Goal: Information Seeking & Learning: Learn about a topic

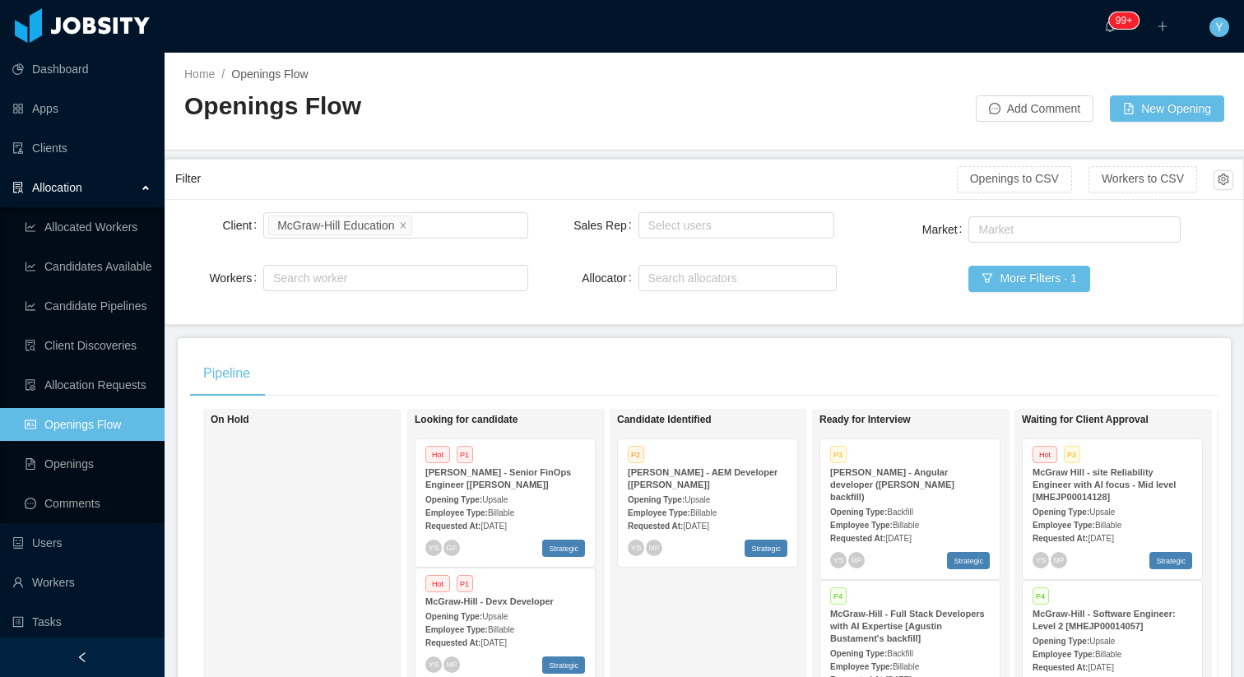
scroll to position [240, 0]
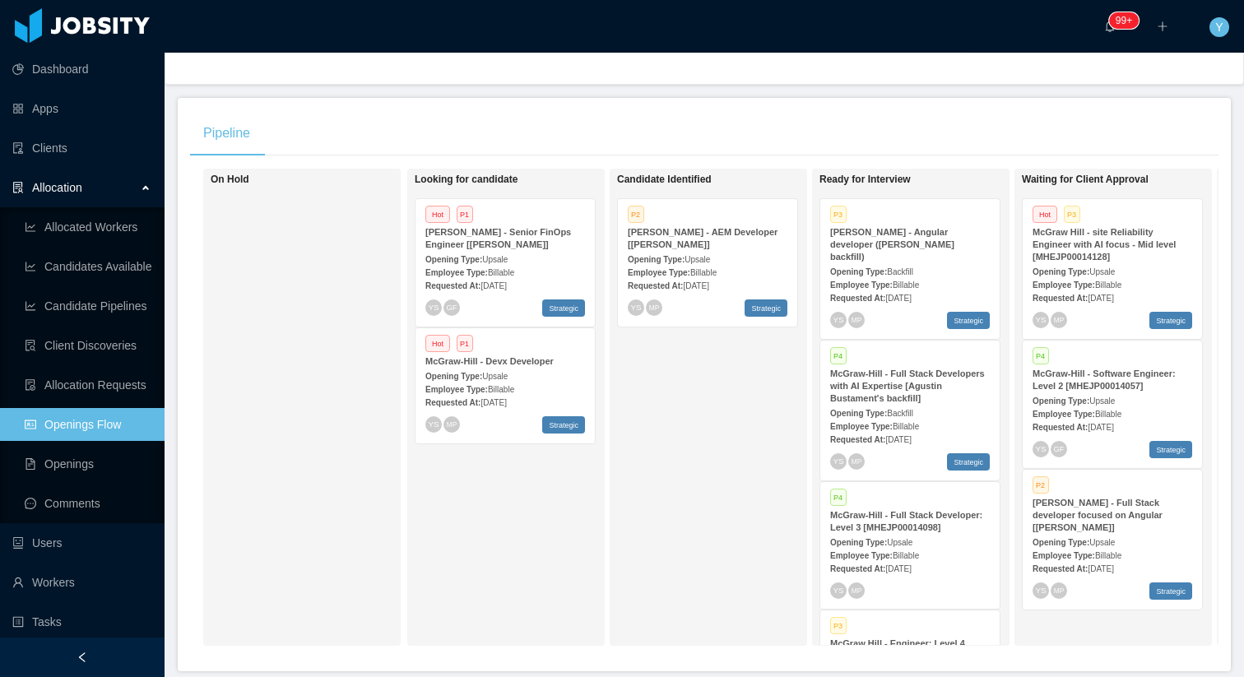
click at [933, 276] on div "Employee Type: Billable" at bounding box center [910, 284] width 160 height 17
click at [1084, 518] on strong "McGraw-Hill - Full Stack developer focused on Angular [Vijay Yadav]" at bounding box center [1098, 515] width 130 height 35
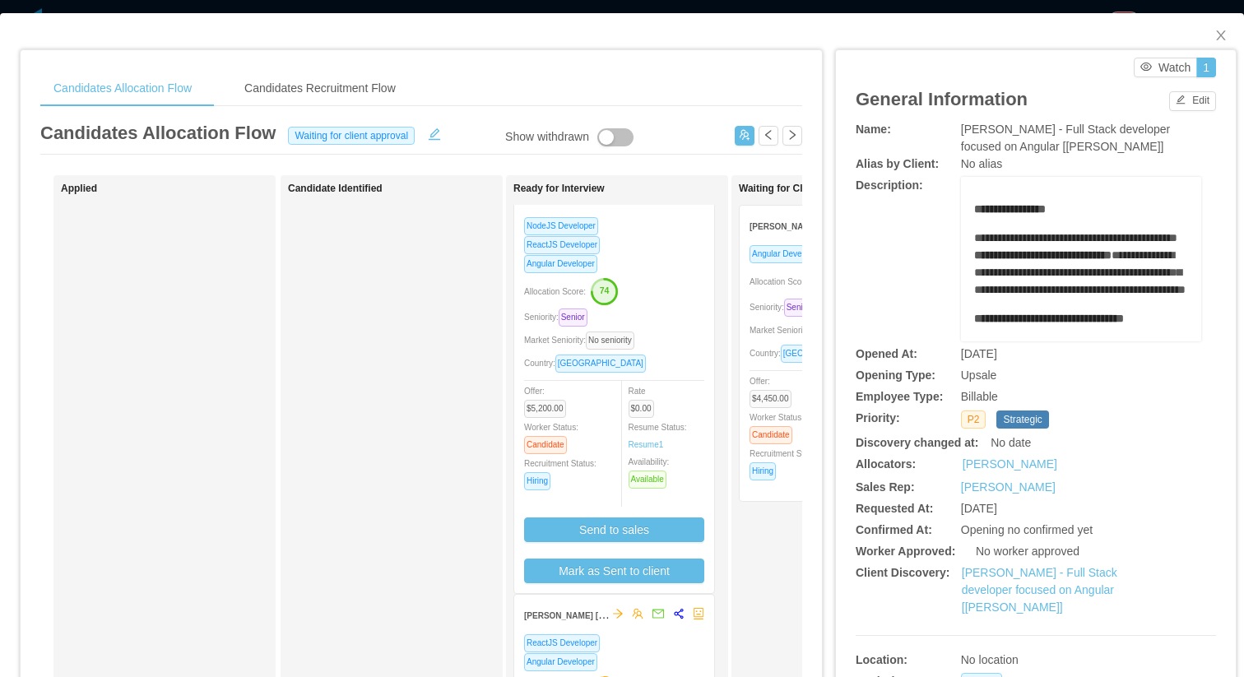
scroll to position [30, 0]
click at [679, 640] on div "ReactJS Developer" at bounding box center [614, 641] width 180 height 19
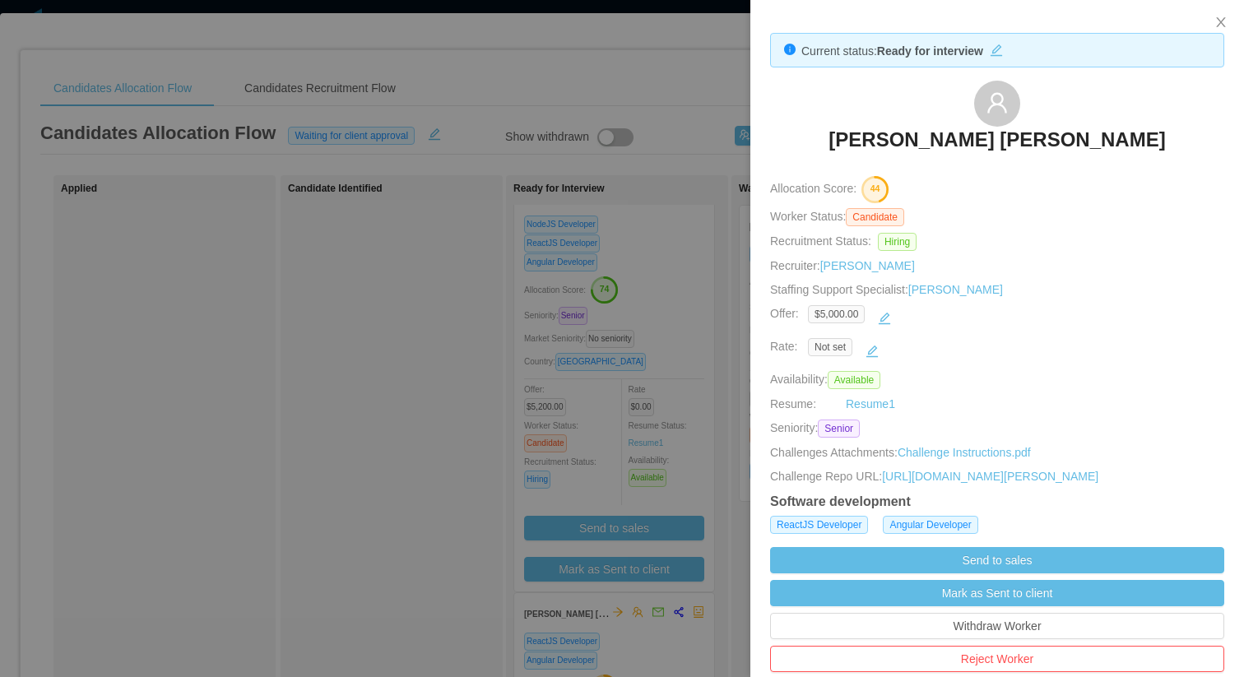
click at [890, 354] on div "Not set" at bounding box center [1007, 351] width 398 height 26
click at [876, 349] on button "button" at bounding box center [872, 351] width 26 height 26
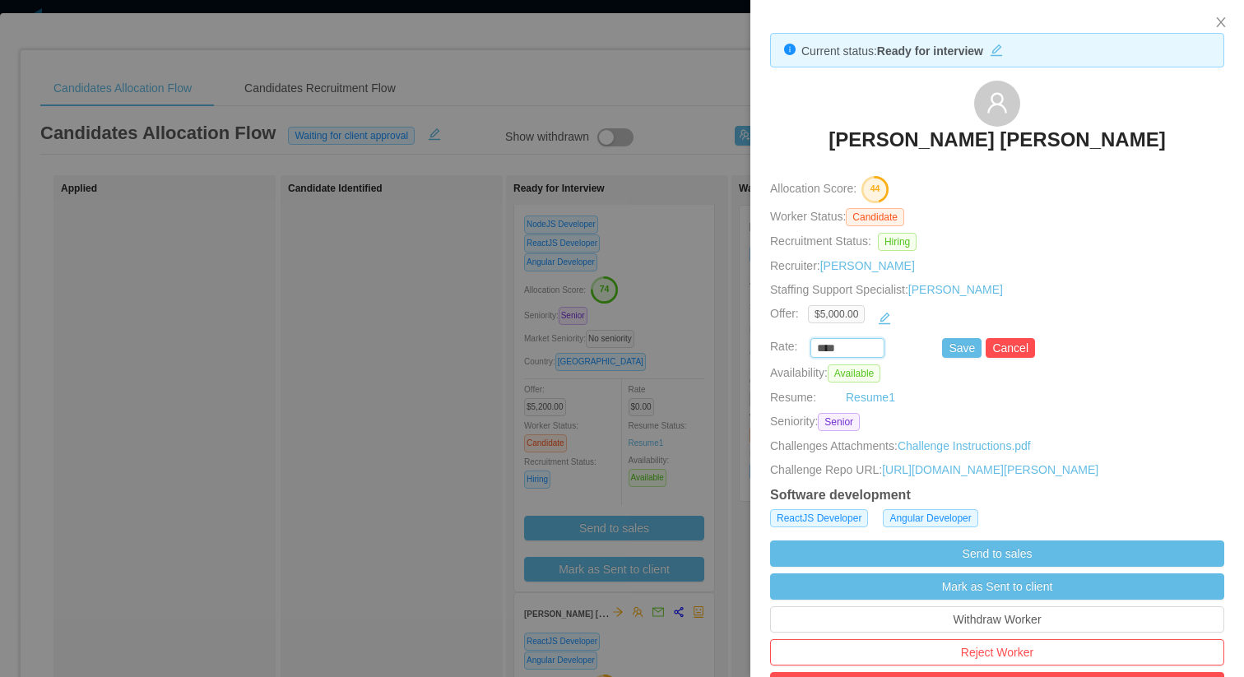
drag, startPoint x: 820, startPoint y: 348, endPoint x: 782, endPoint y: 347, distance: 37.9
click at [782, 347] on div "**** Save Cancel" at bounding box center [978, 348] width 454 height 20
paste input "***"
type input "*******"
click at [950, 345] on button "Save" at bounding box center [962, 348] width 40 height 20
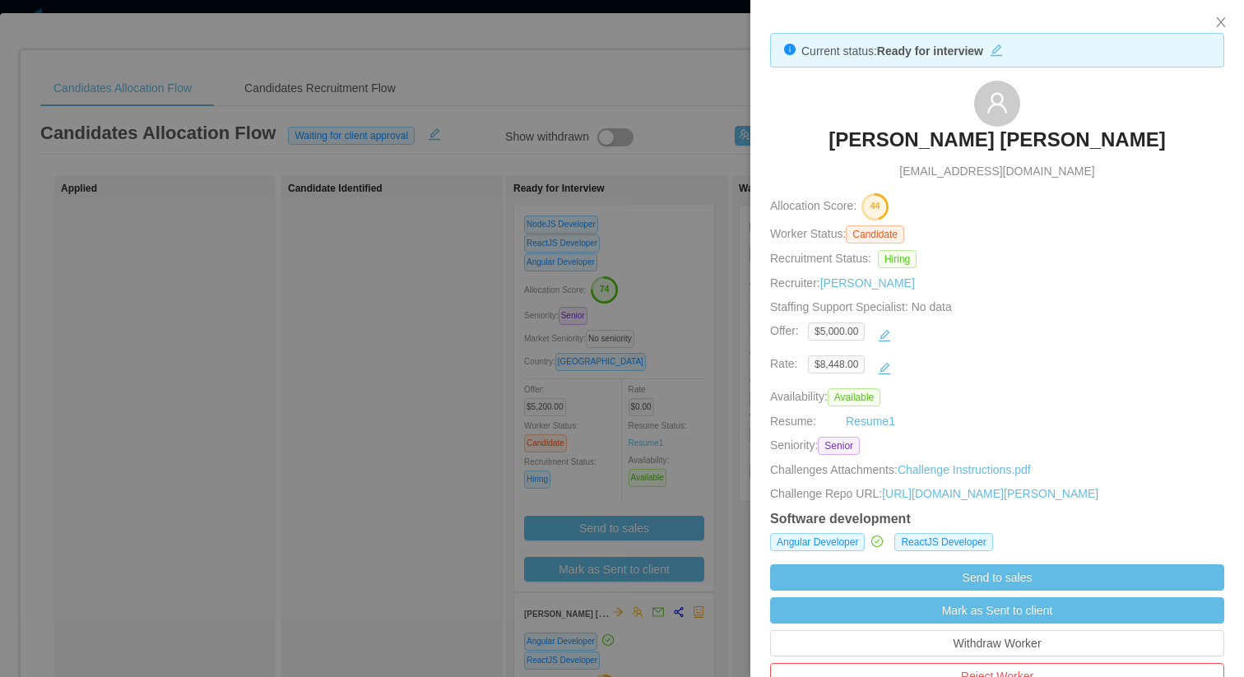
click at [457, 351] on div at bounding box center [622, 338] width 1244 height 677
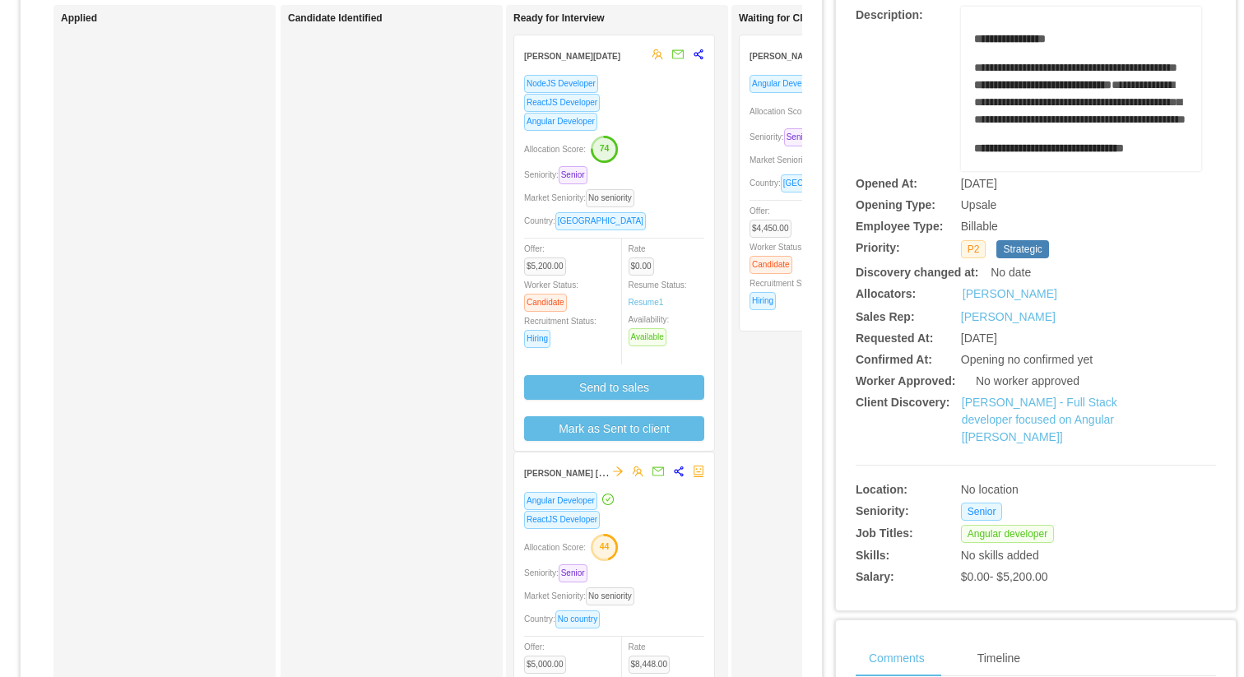
scroll to position [58, 0]
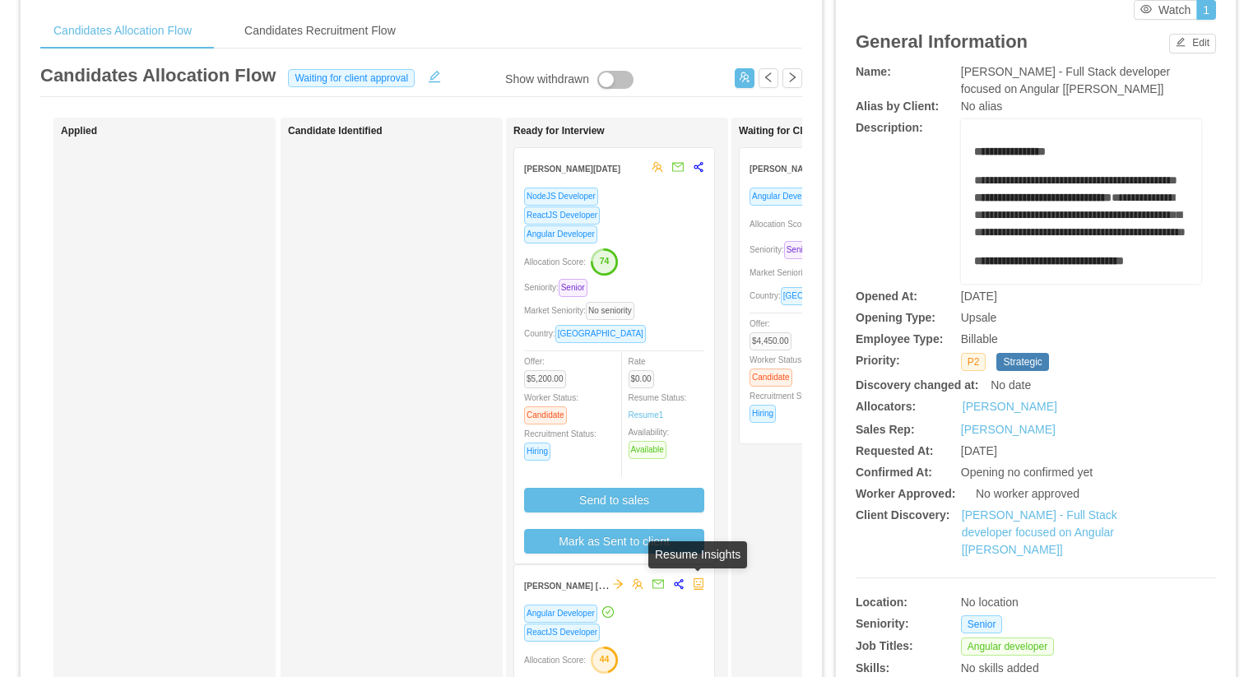
click at [702, 587] on icon "robot" at bounding box center [699, 585] width 12 height 12
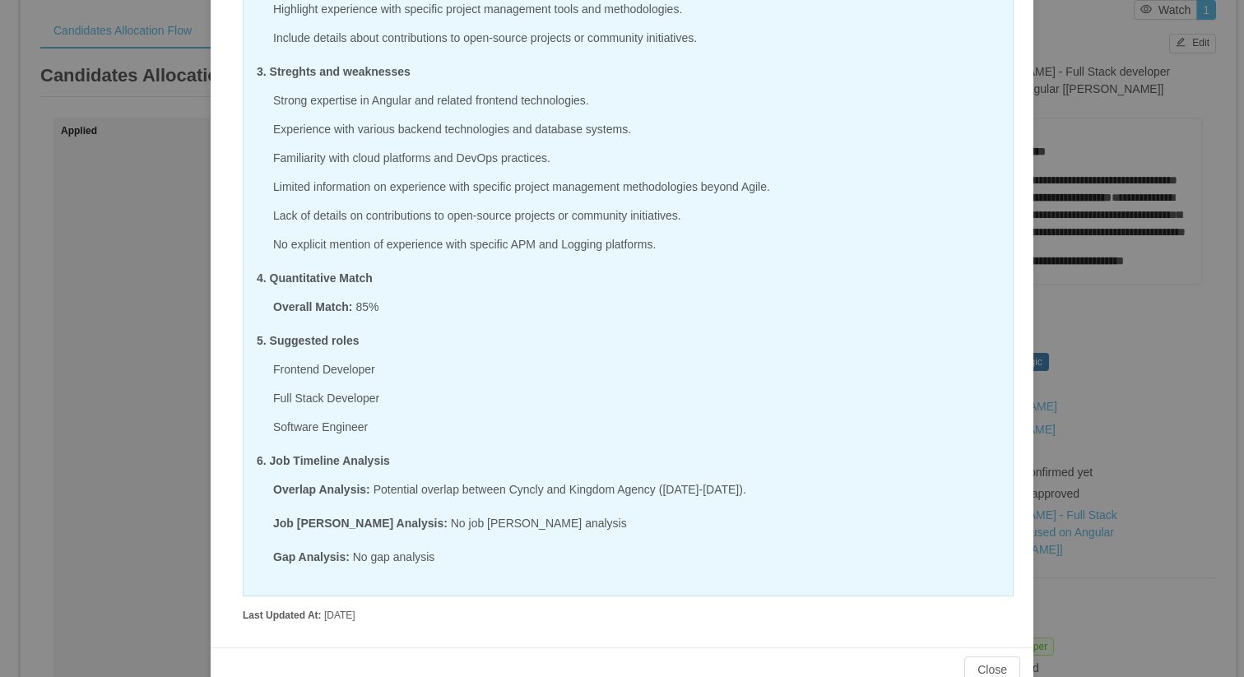
scroll to position [380, 0]
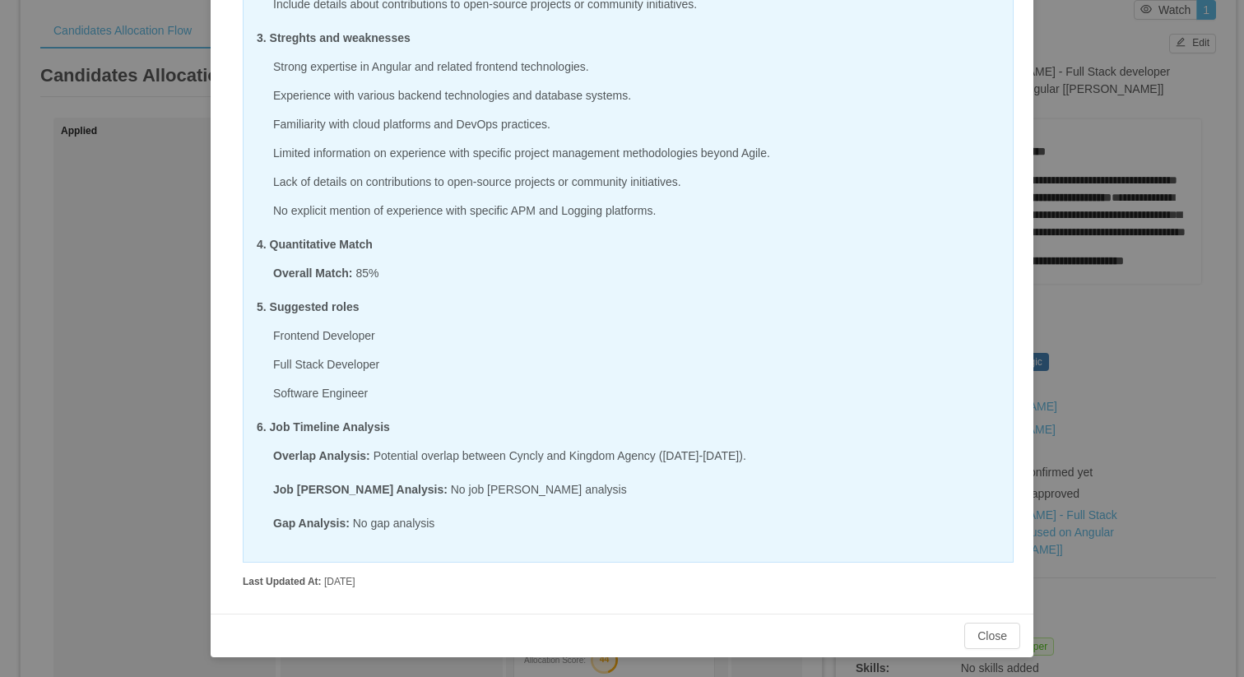
click at [95, 316] on div "Candidate Insight AI Resume vs Client Discovery Insights Choose Model: gemini 1…" at bounding box center [622, 338] width 1244 height 677
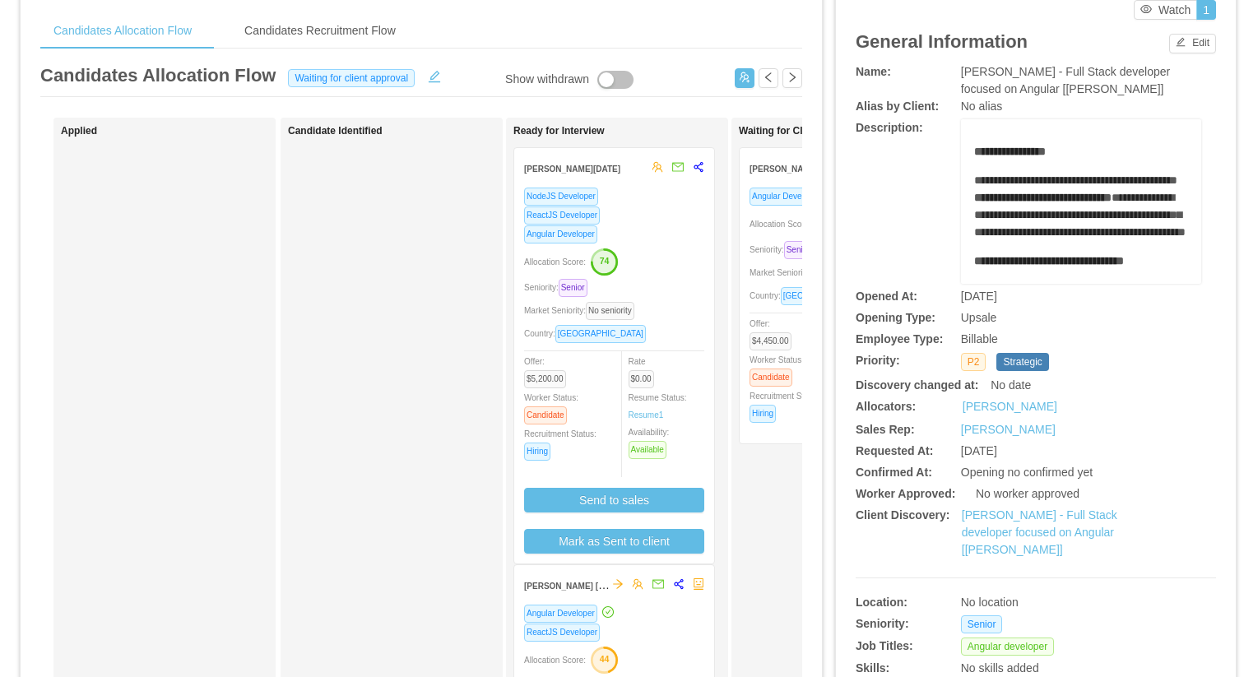
click at [713, 263] on div "NodeJS Developer ReactJS Developer Angular Developer Allocation Score: 74 Senio…" at bounding box center [614, 375] width 200 height 377
click at [689, 243] on div "Angular Developer" at bounding box center [614, 234] width 180 height 19
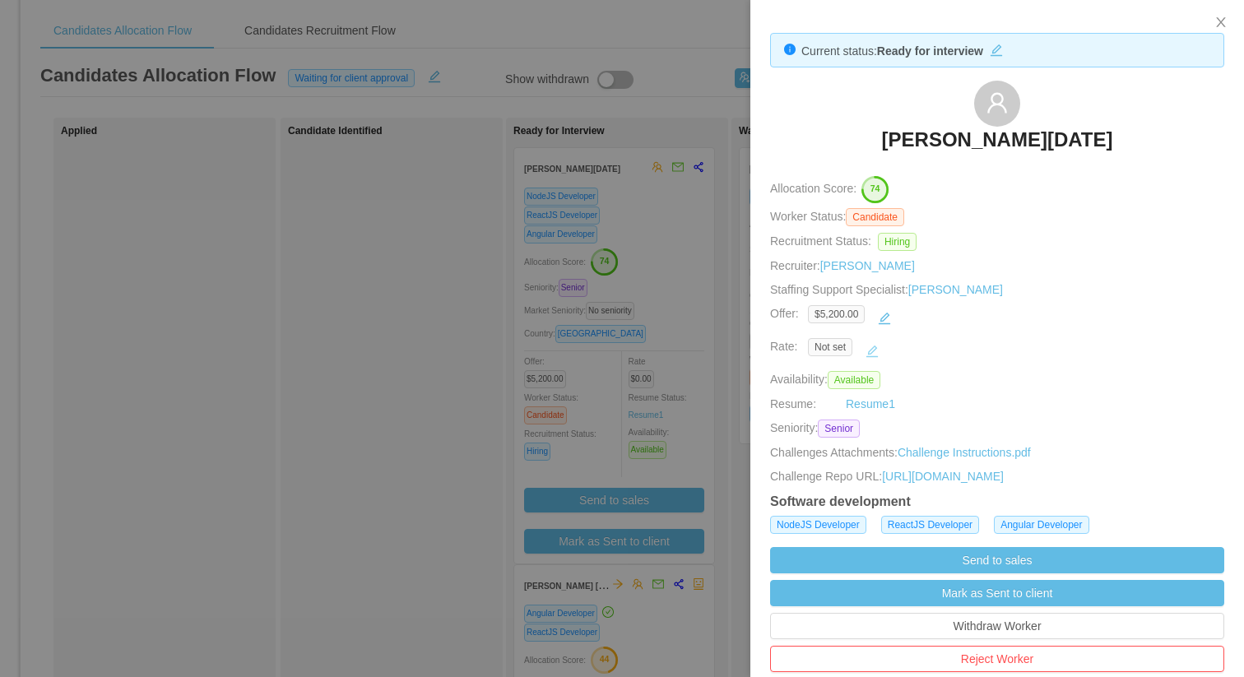
click at [877, 346] on button "button" at bounding box center [872, 351] width 26 height 26
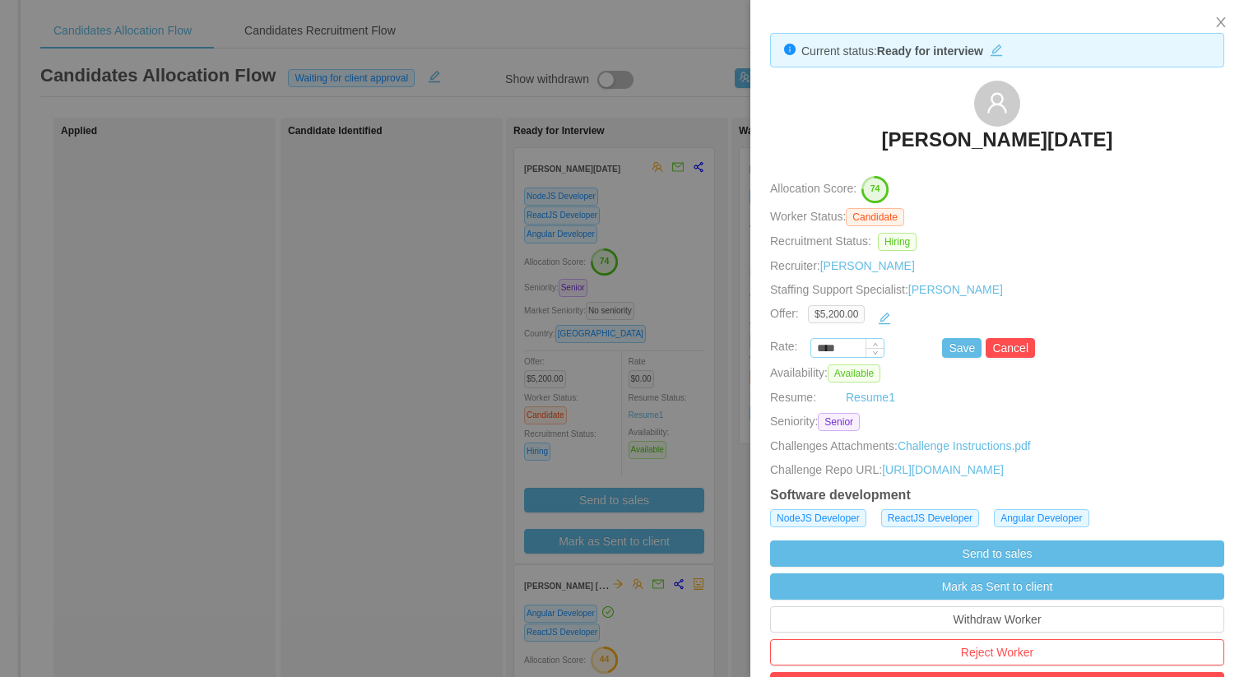
click at [831, 349] on input "****" at bounding box center [848, 349] width 72 height 18
drag, startPoint x: 841, startPoint y: 347, endPoint x: 787, endPoint y: 347, distance: 54.3
click at [788, 347] on div "**** Save Cancel" at bounding box center [978, 348] width 454 height 20
paste input "***"
type input "*******"
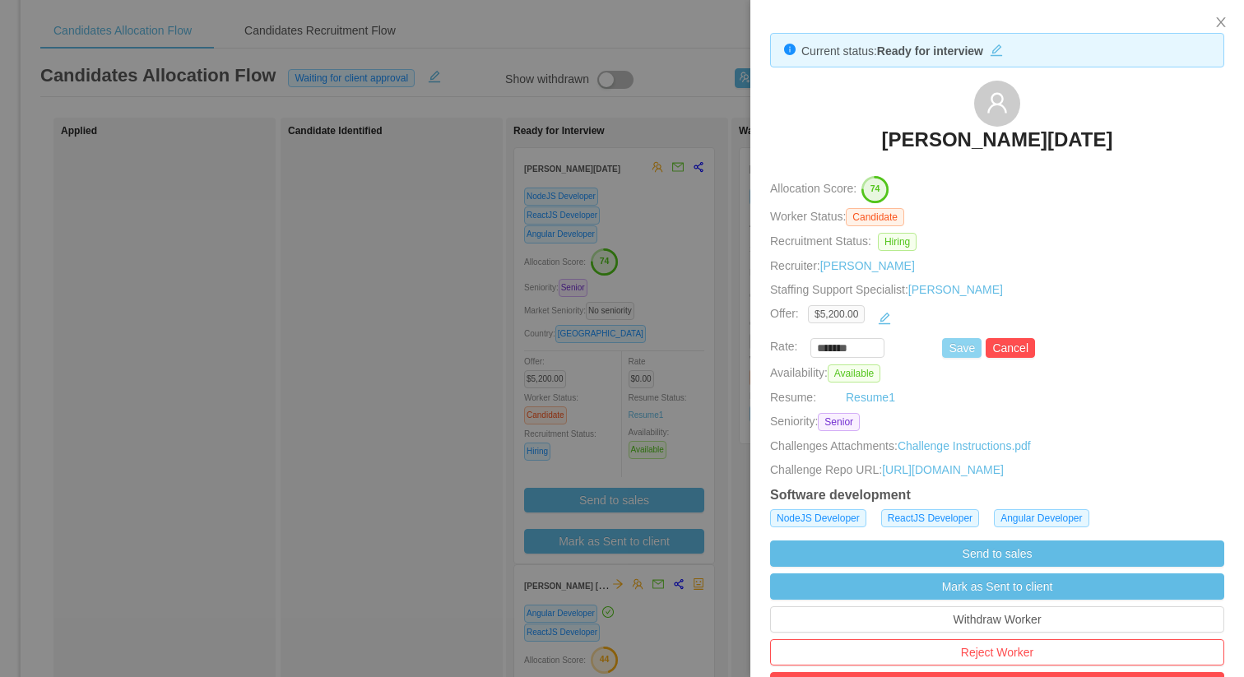
click at [966, 345] on button "Save" at bounding box center [962, 348] width 40 height 20
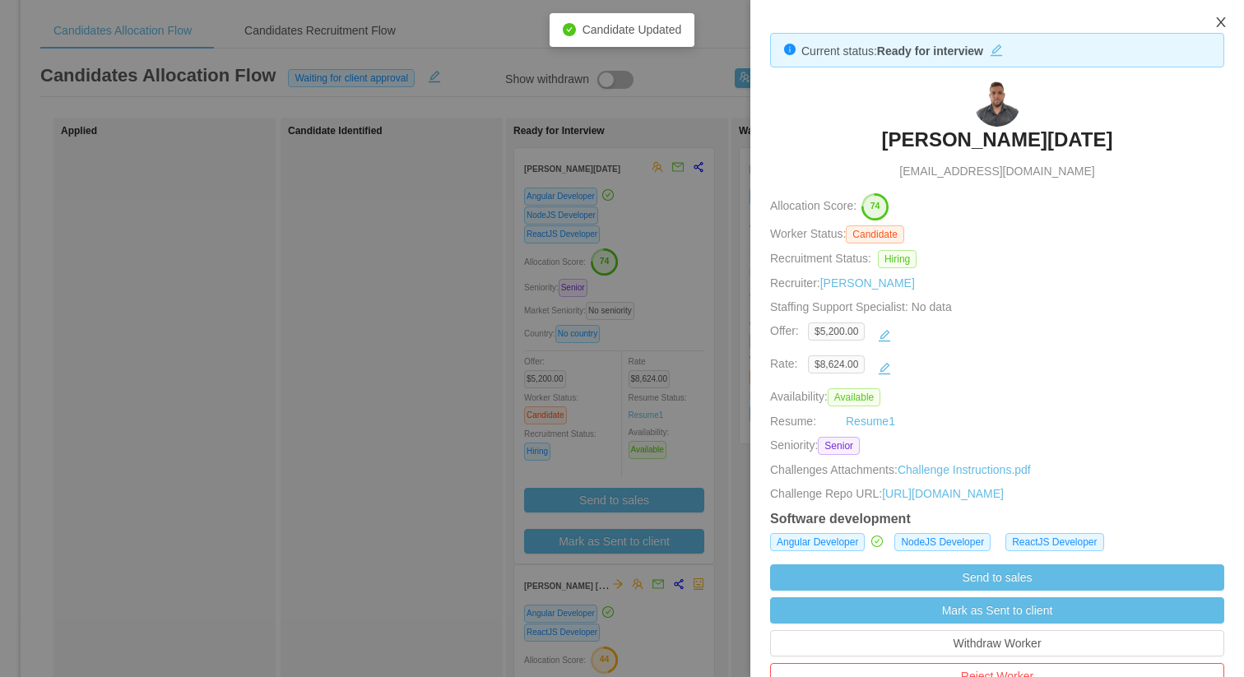
click at [1215, 21] on icon "icon: close" at bounding box center [1221, 22] width 13 height 13
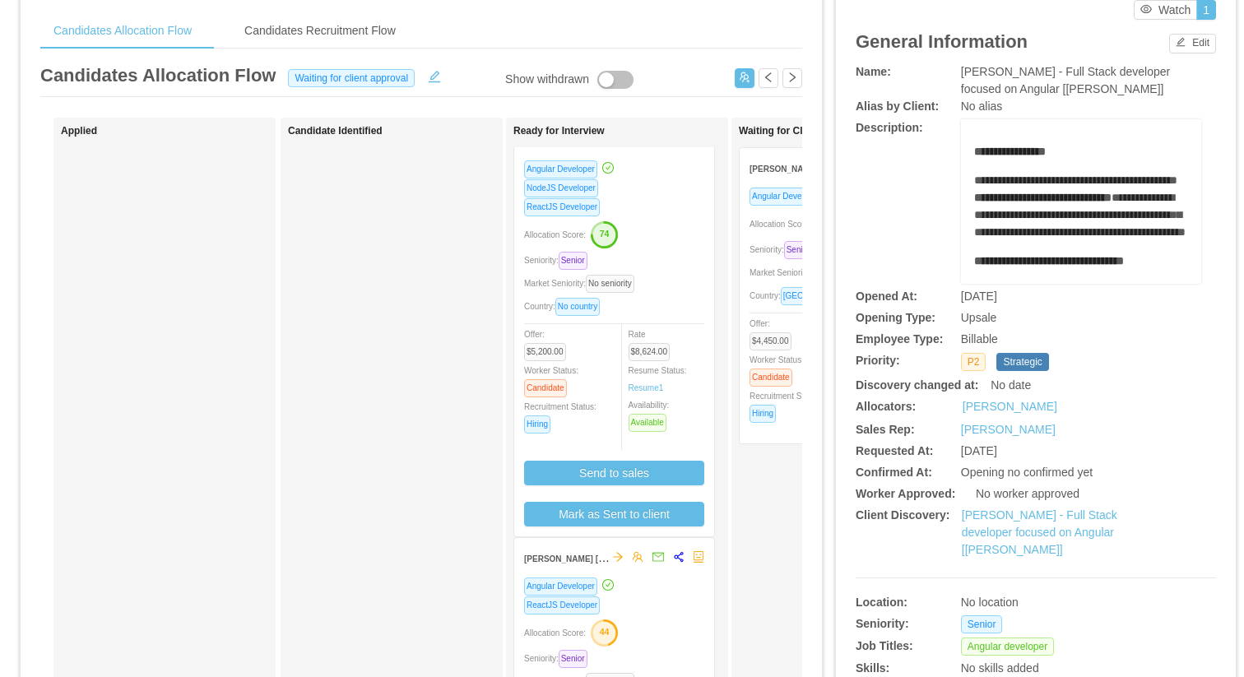
scroll to position [30, 0]
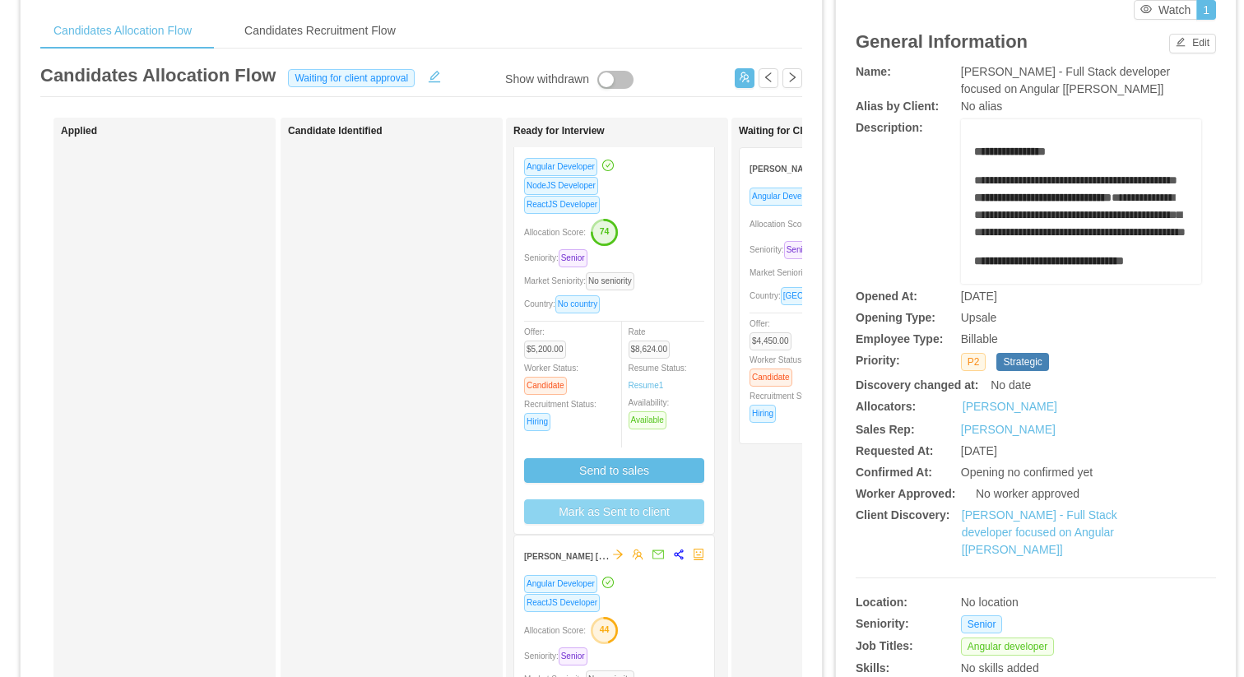
click at [635, 503] on button "Mark as Sent to client" at bounding box center [614, 512] width 180 height 25
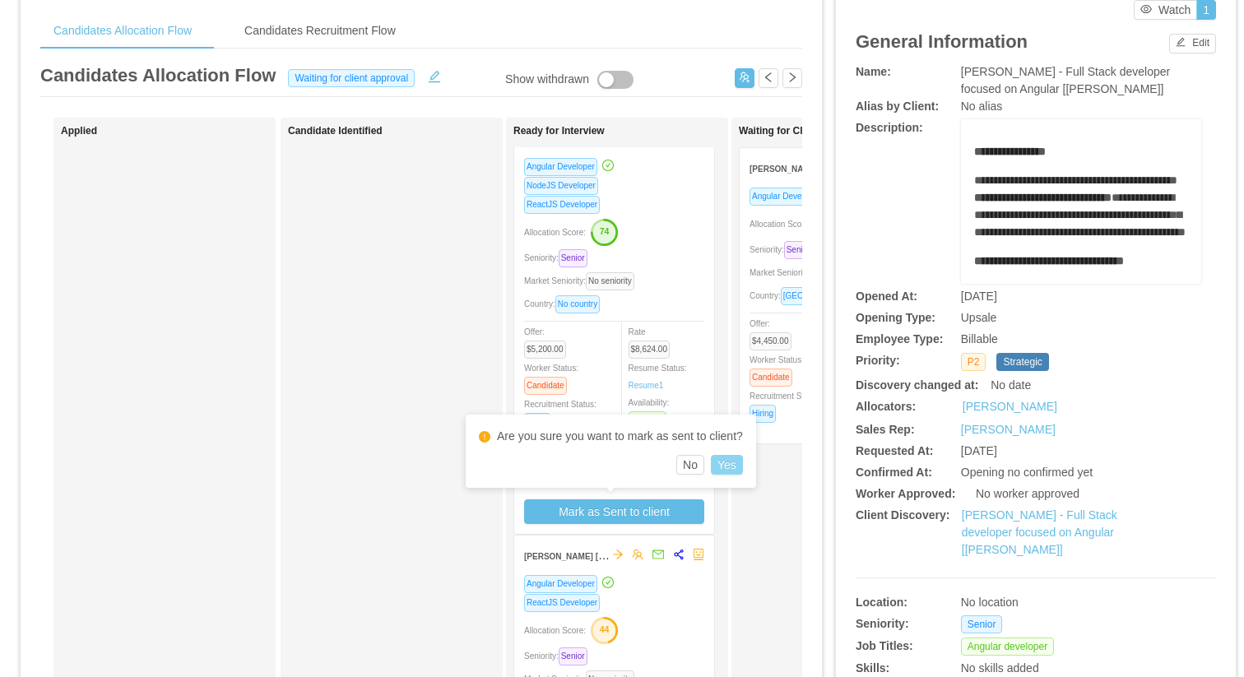
click at [730, 463] on button "Yes" at bounding box center [727, 465] width 32 height 20
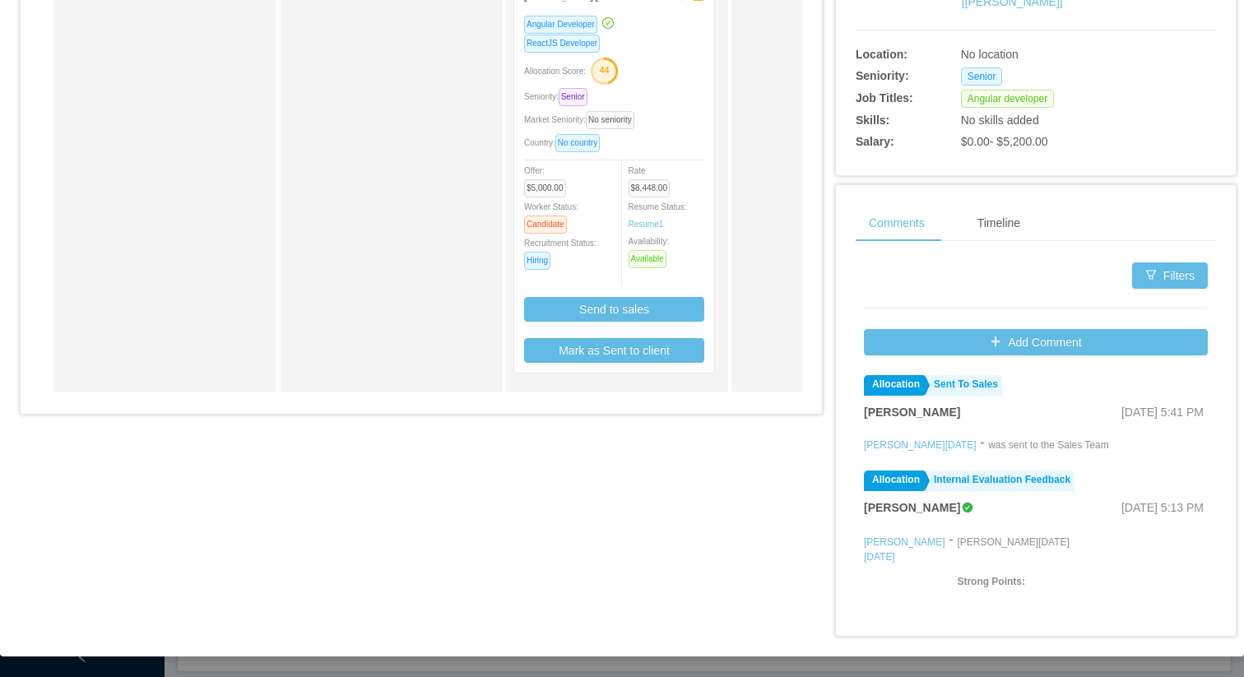
scroll to position [0, 0]
click at [663, 353] on button "Mark as Sent to client" at bounding box center [614, 350] width 180 height 25
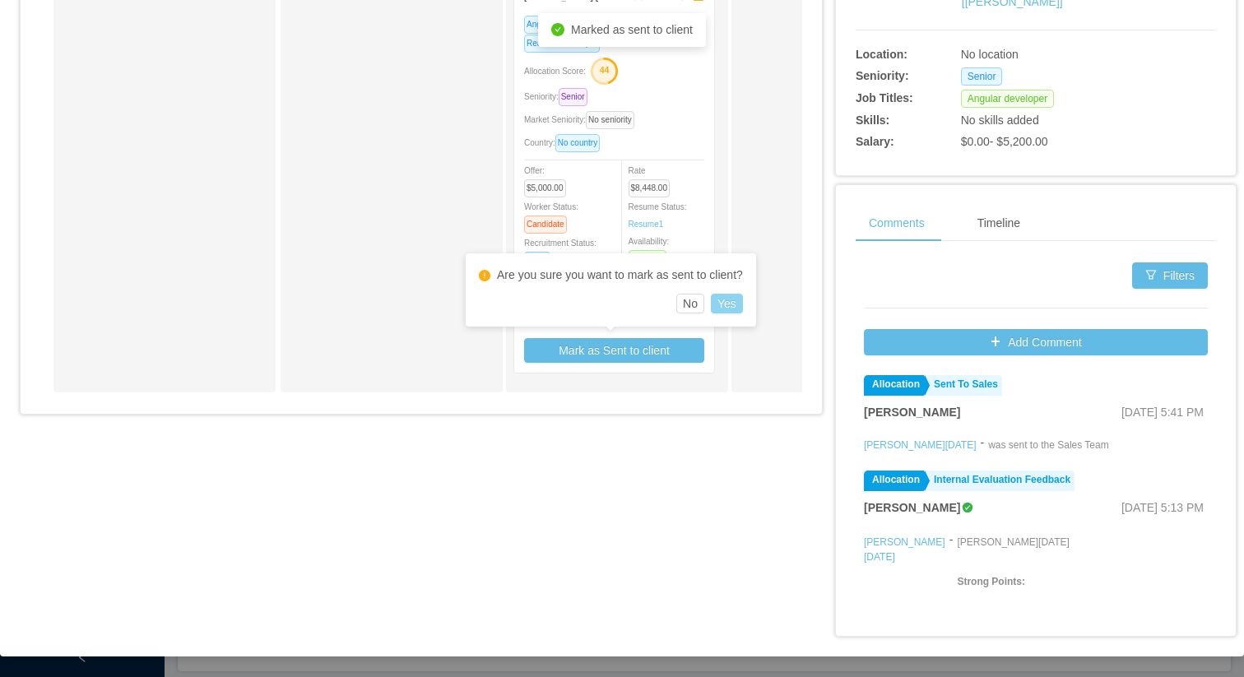
click at [743, 301] on button "Yes" at bounding box center [727, 304] width 32 height 20
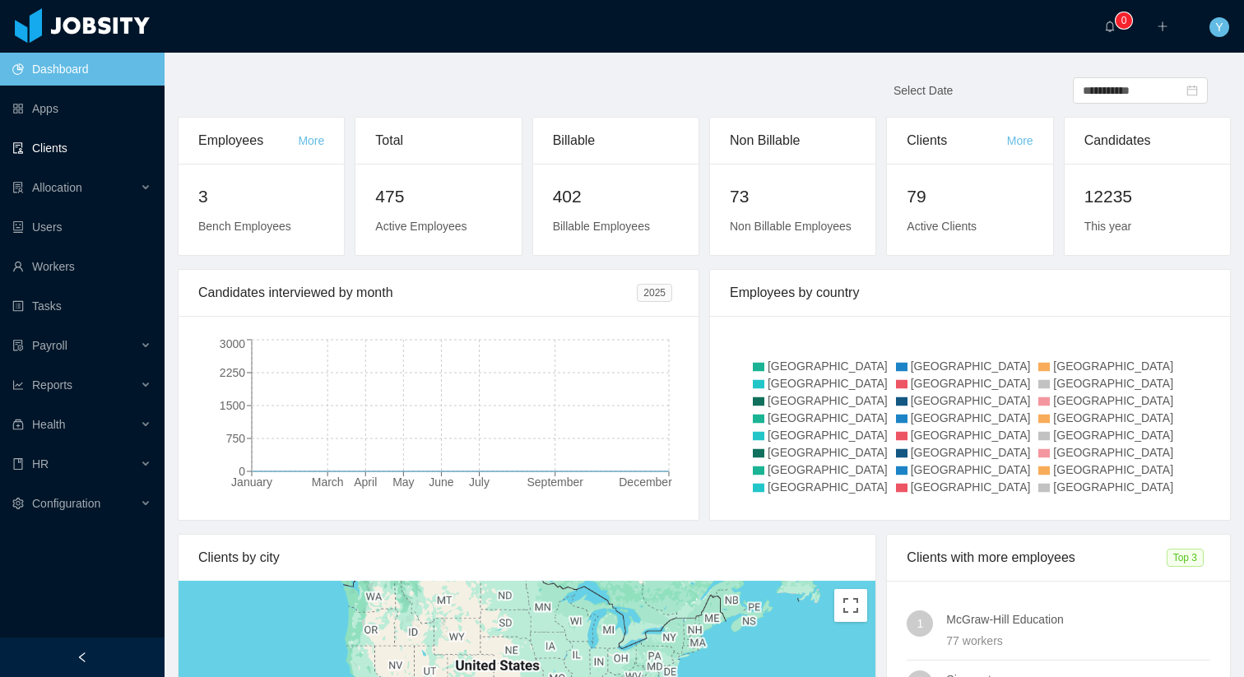
click at [29, 139] on link "Clients" at bounding box center [81, 148] width 139 height 33
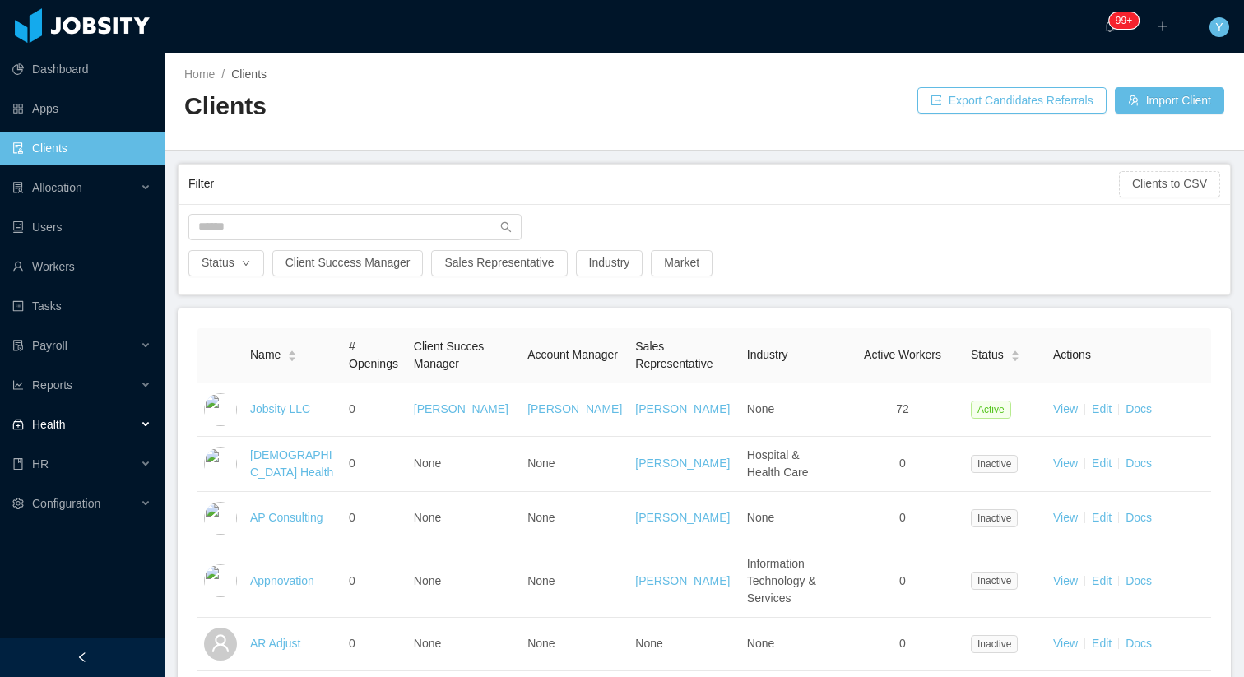
click at [52, 426] on span "Health" at bounding box center [48, 424] width 33 height 13
click at [72, 470] on link "Client Emp. Analysis" at bounding box center [88, 464] width 127 height 33
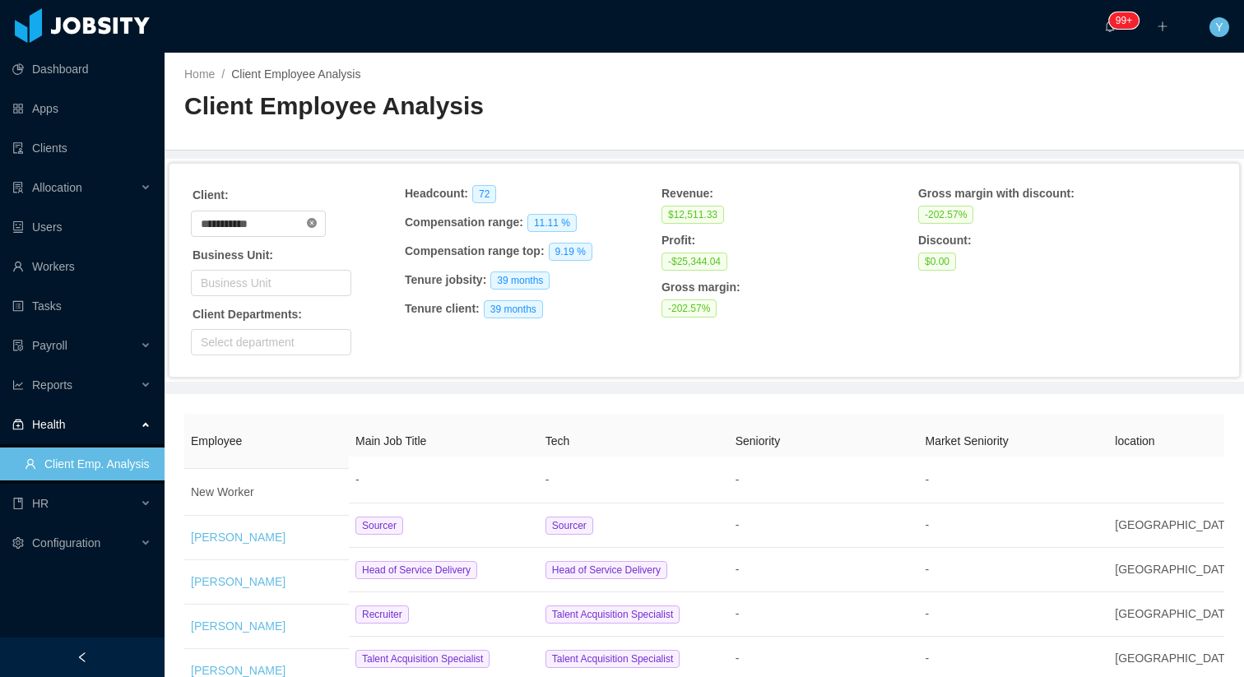
click at [317, 224] on icon "icon: close-circle" at bounding box center [312, 223] width 10 height 10
click at [285, 225] on input "text" at bounding box center [258, 224] width 135 height 26
click at [281, 275] on li "Westlake Chemical" at bounding box center [265, 281] width 148 height 26
type input "**********"
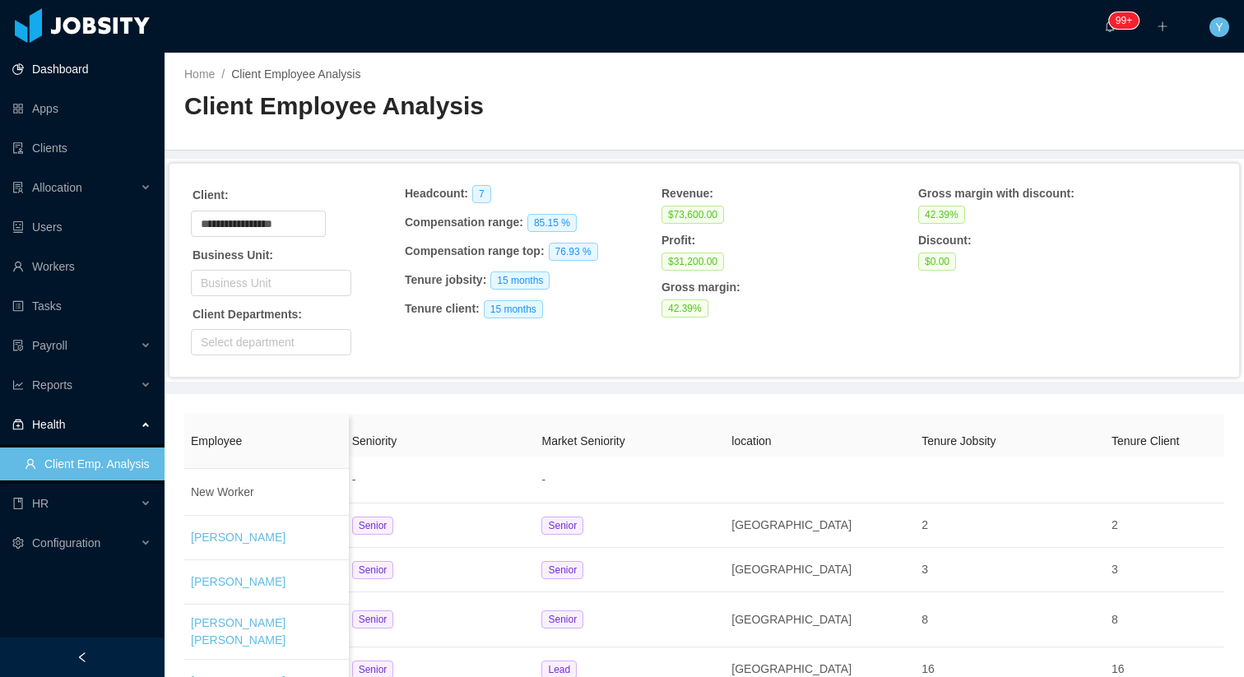
click at [84, 65] on link "Dashboard" at bounding box center [81, 69] width 139 height 33
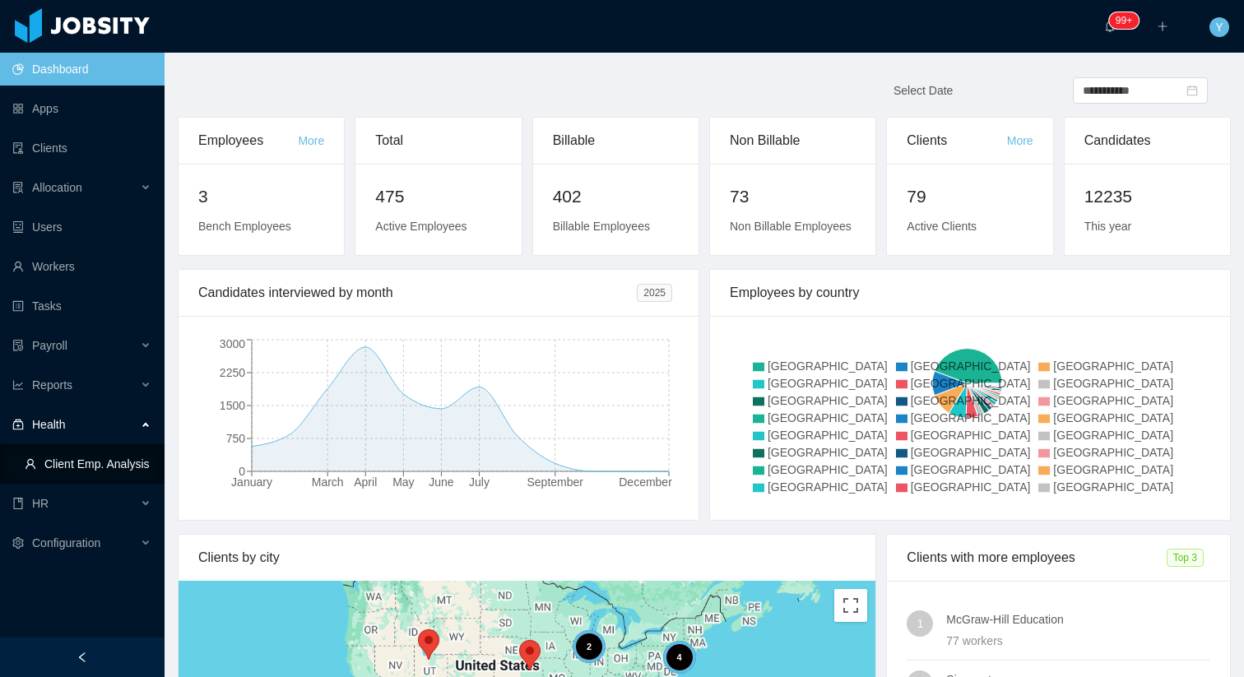
click at [107, 452] on link "Client Emp. Analysis" at bounding box center [88, 464] width 127 height 33
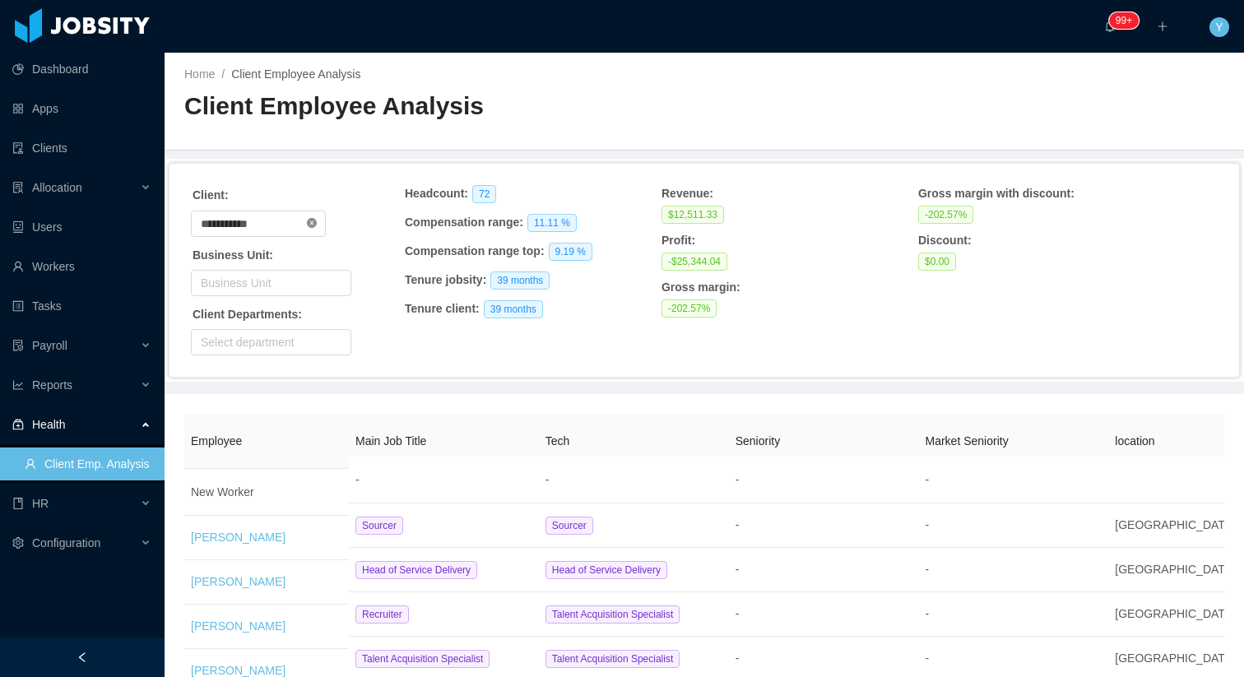
click at [317, 219] on icon "icon: close-circle" at bounding box center [312, 223] width 10 height 10
click at [287, 213] on input "text" at bounding box center [258, 224] width 135 height 26
click at [256, 286] on li "Westlake Chemical" at bounding box center [265, 281] width 148 height 26
type input "**********"
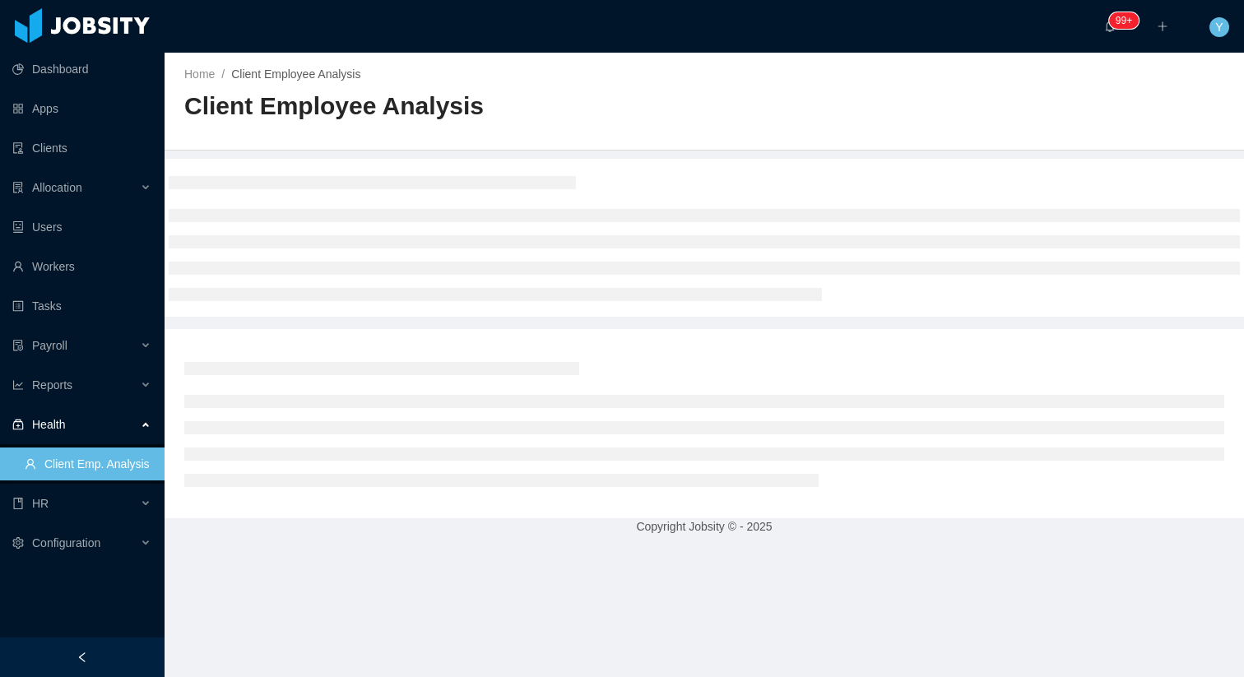
click at [408, 351] on div at bounding box center [704, 424] width 1040 height 150
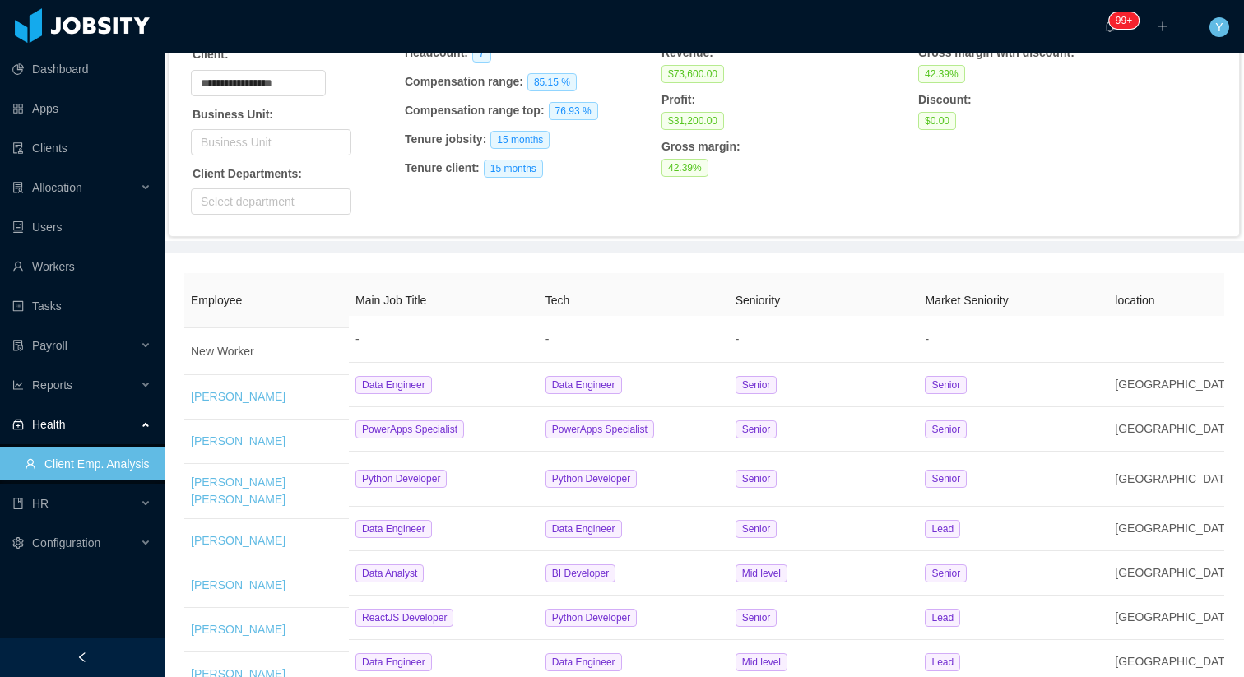
scroll to position [136, 0]
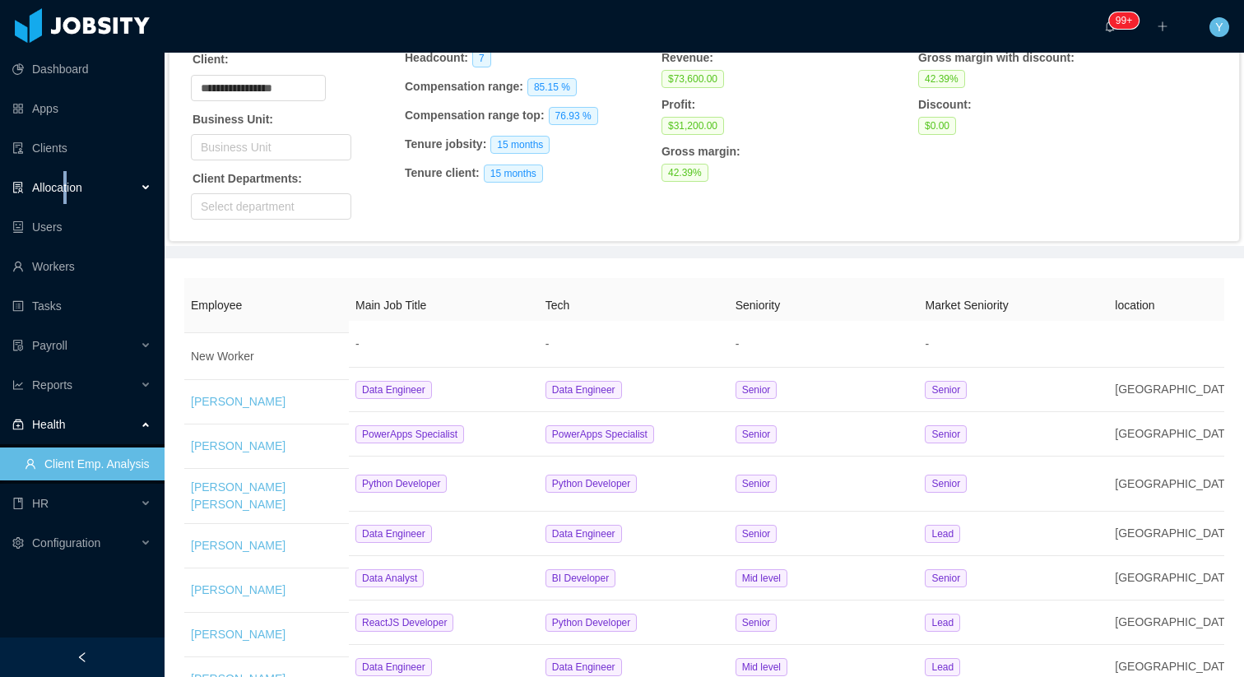
click at [67, 197] on div "Allocation" at bounding box center [82, 187] width 165 height 33
